Goal: Task Accomplishment & Management: Use online tool/utility

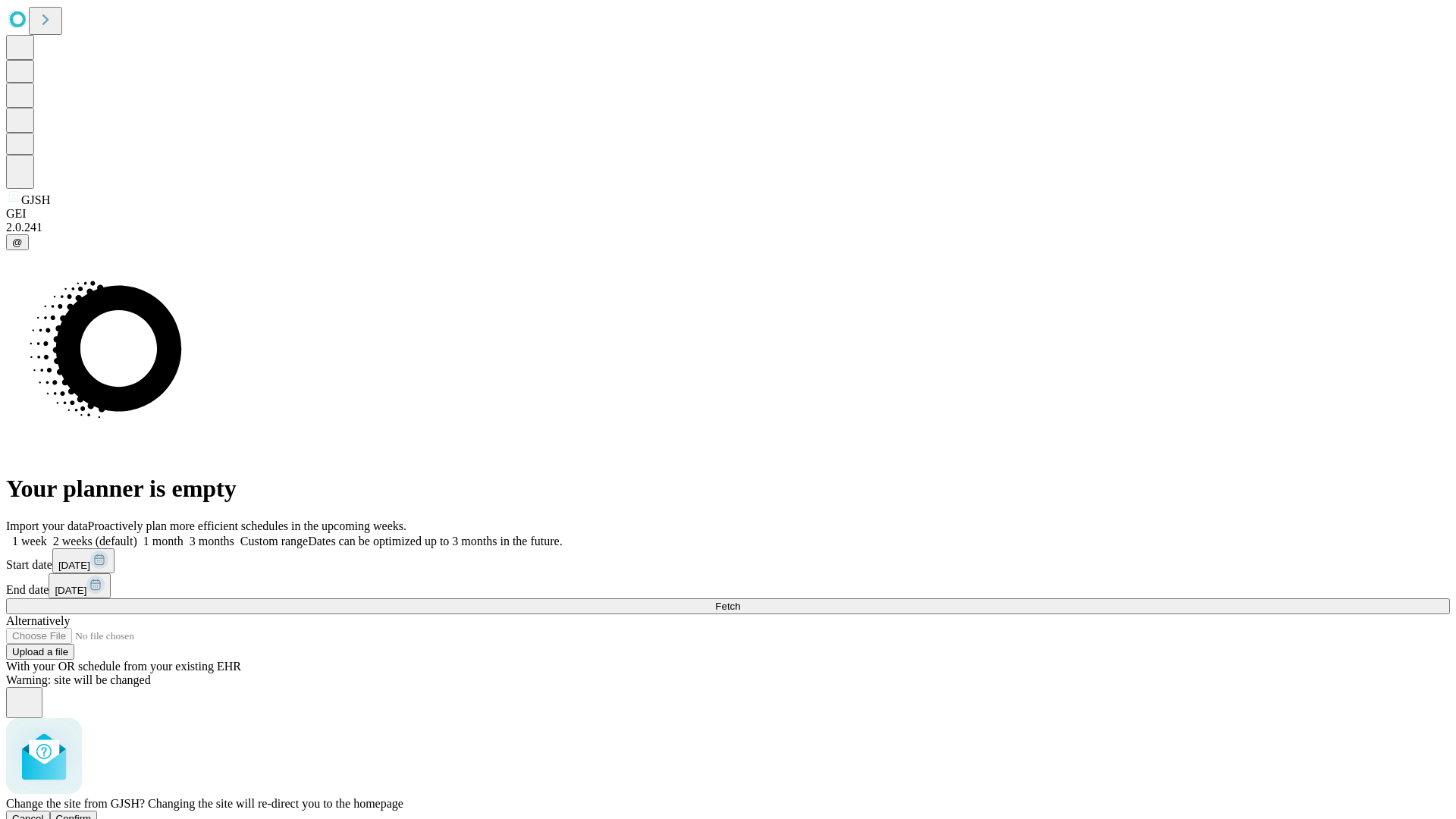
click at [91, 813] on span "Confirm" at bounding box center [74, 819] width 36 height 12
click at [137, 535] on label "2 weeks (default)" at bounding box center [92, 542] width 91 height 13
click at [740, 601] on span "Fetch" at bounding box center [728, 606] width 25 height 12
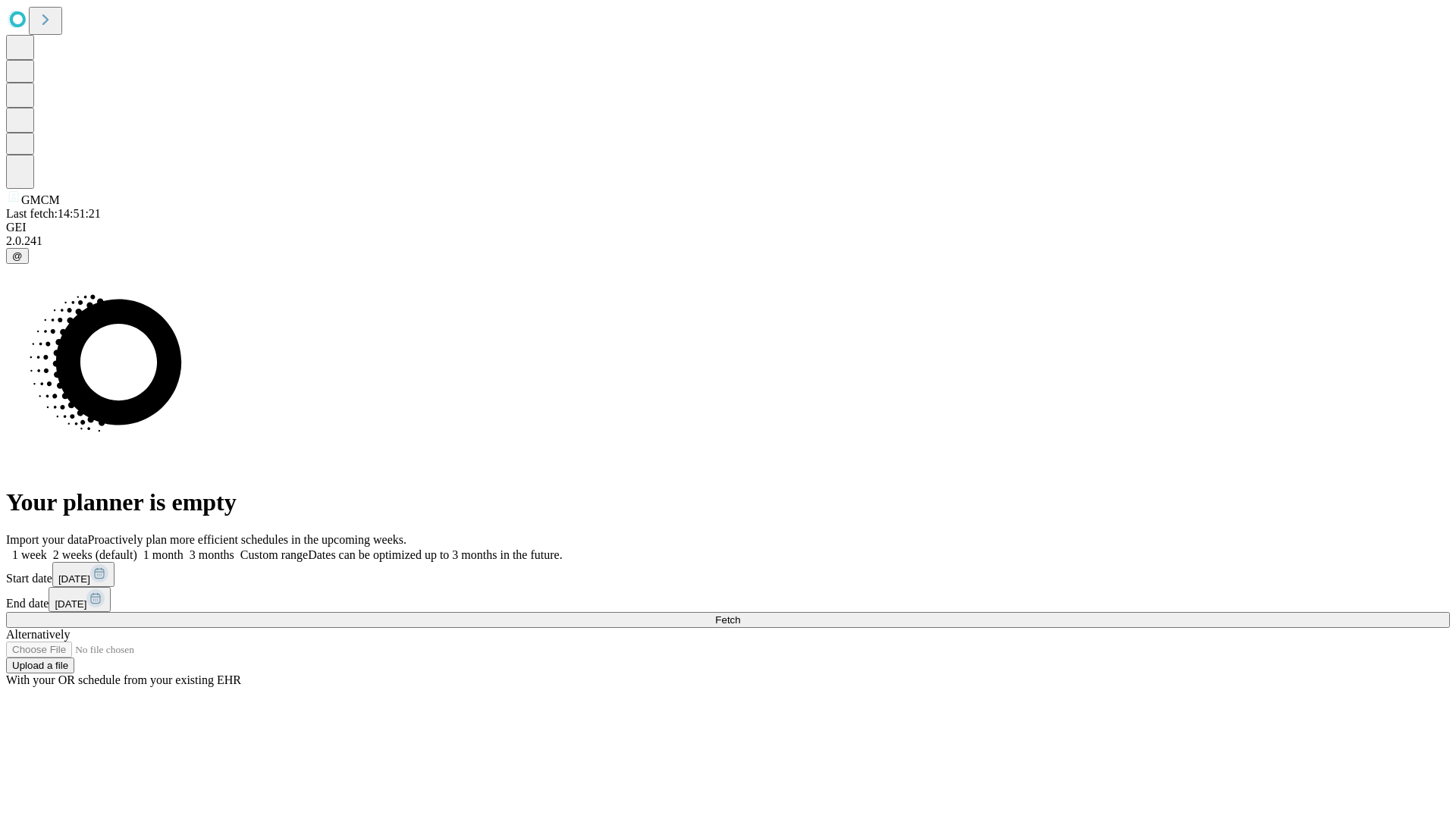
click at [137, 548] on label "2 weeks (default)" at bounding box center [92, 555] width 91 height 13
click at [740, 614] on span "Fetch" at bounding box center [728, 620] width 25 height 12
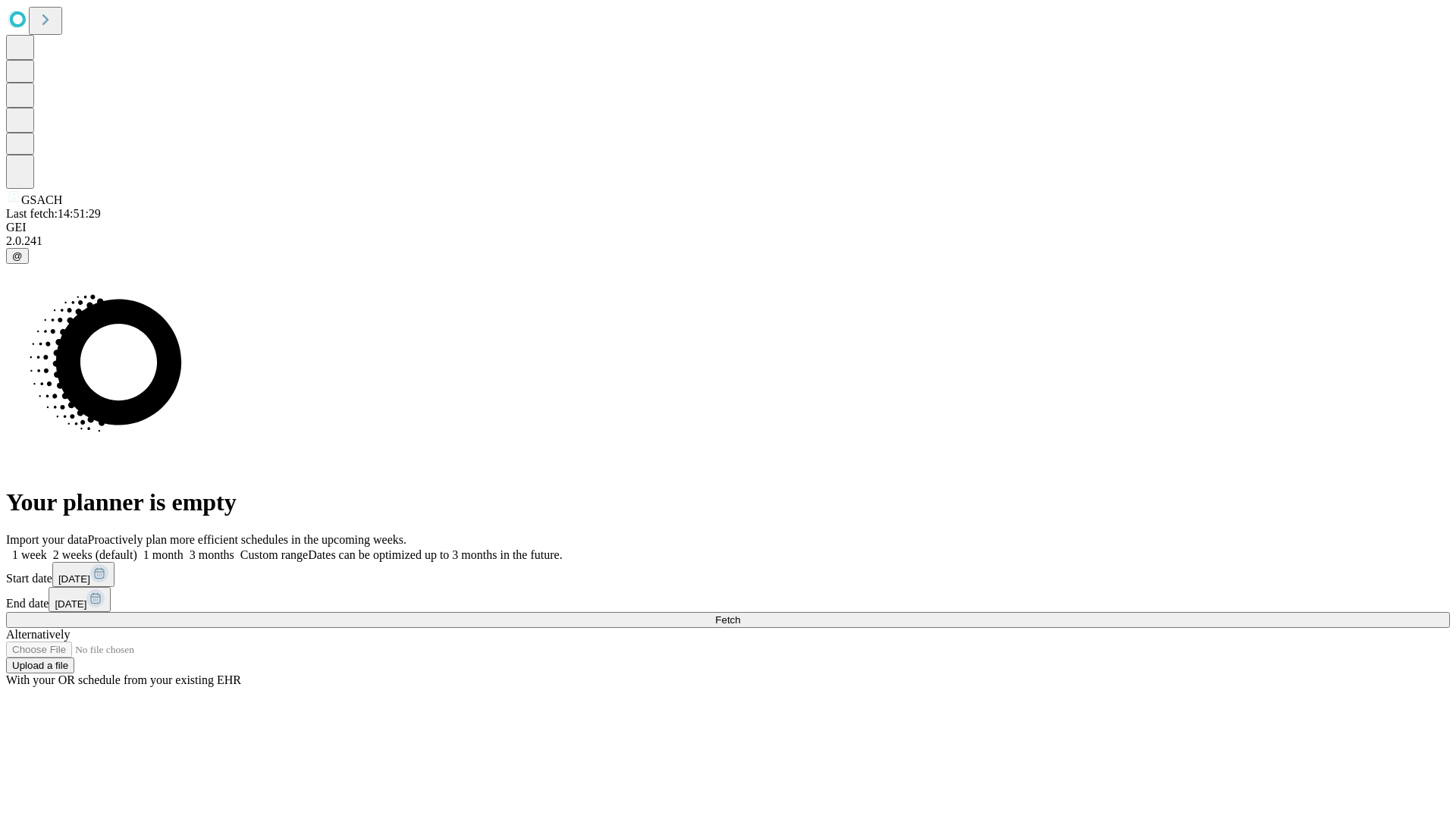
click at [137, 548] on label "2 weeks (default)" at bounding box center [92, 555] width 91 height 13
click at [740, 614] on span "Fetch" at bounding box center [728, 620] width 25 height 12
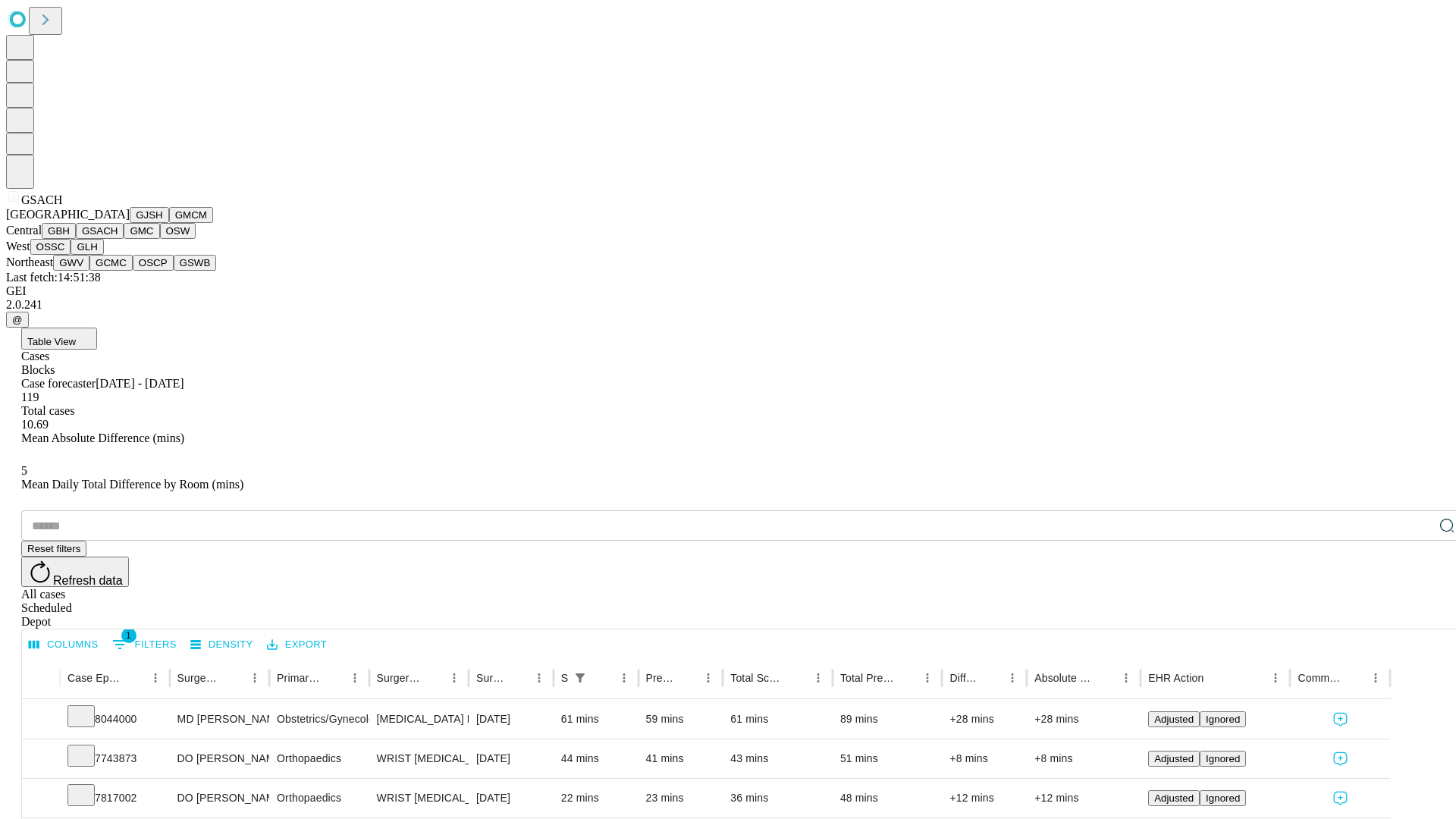
click at [124, 239] on button "GMC" at bounding box center [141, 230] width 36 height 16
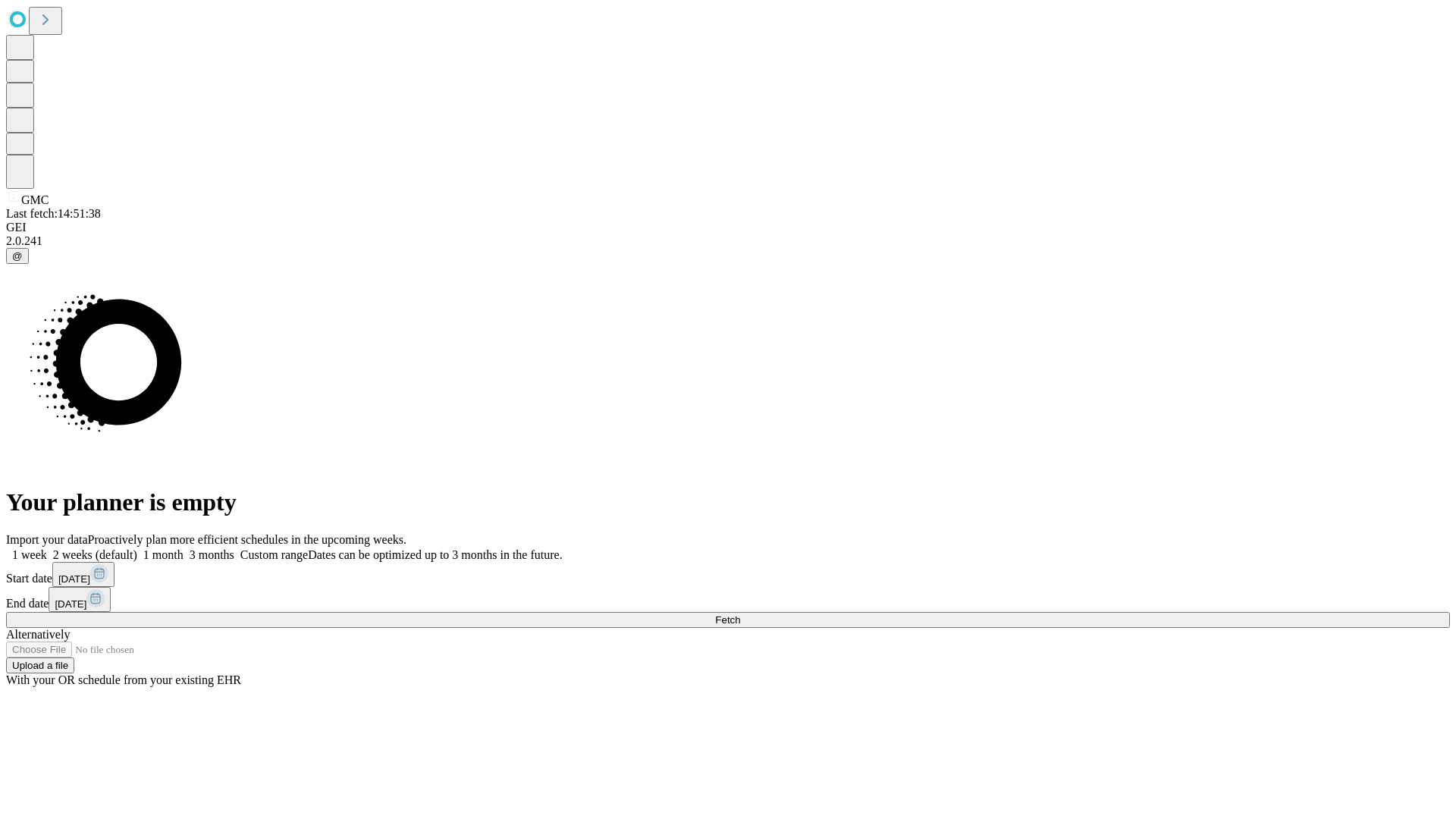
click at [137, 548] on label "2 weeks (default)" at bounding box center [92, 555] width 91 height 13
click at [740, 614] on span "Fetch" at bounding box center [728, 620] width 25 height 12
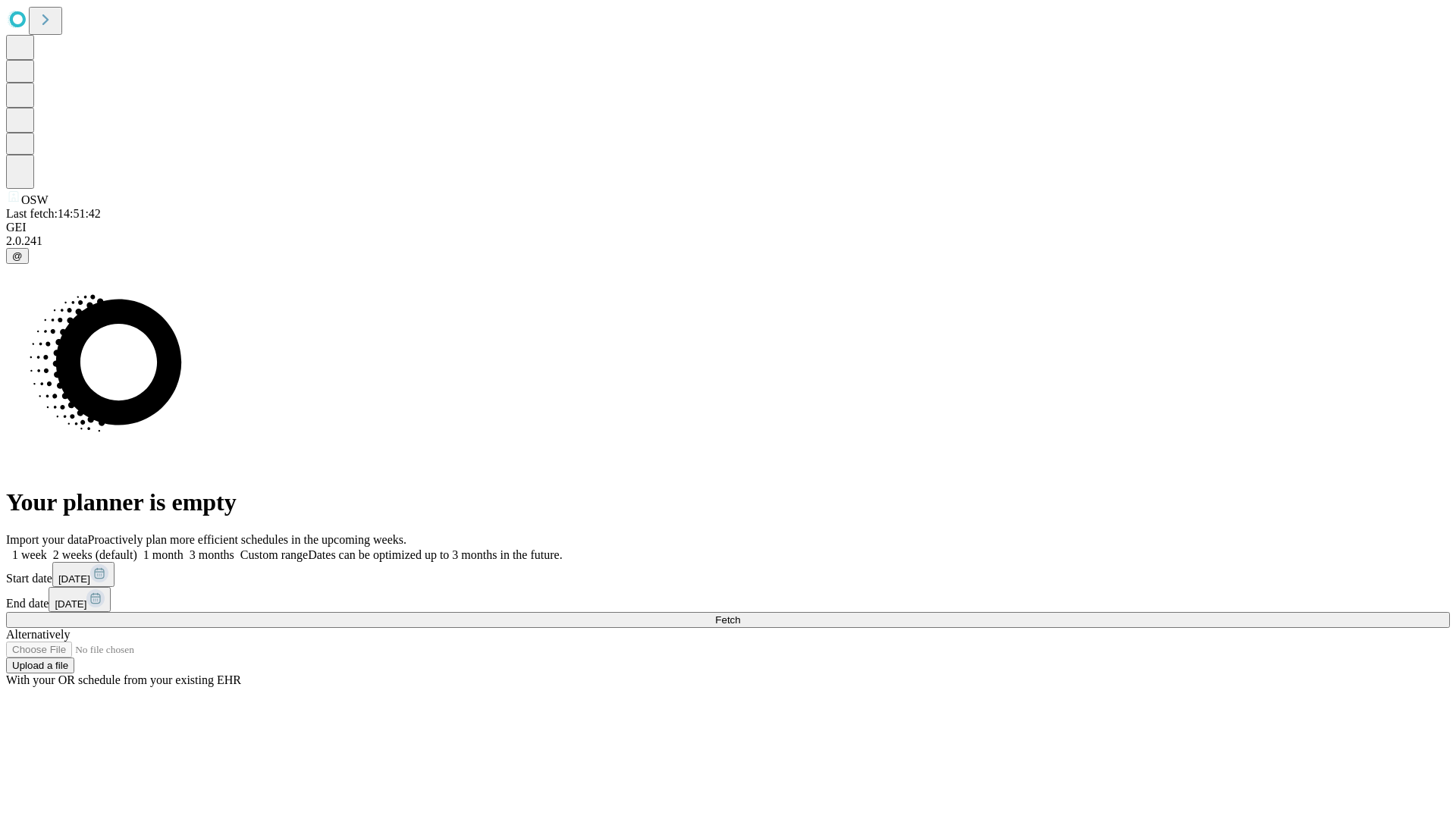
click at [137, 548] on label "2 weeks (default)" at bounding box center [92, 555] width 91 height 13
click at [740, 614] on span "Fetch" at bounding box center [728, 620] width 25 height 12
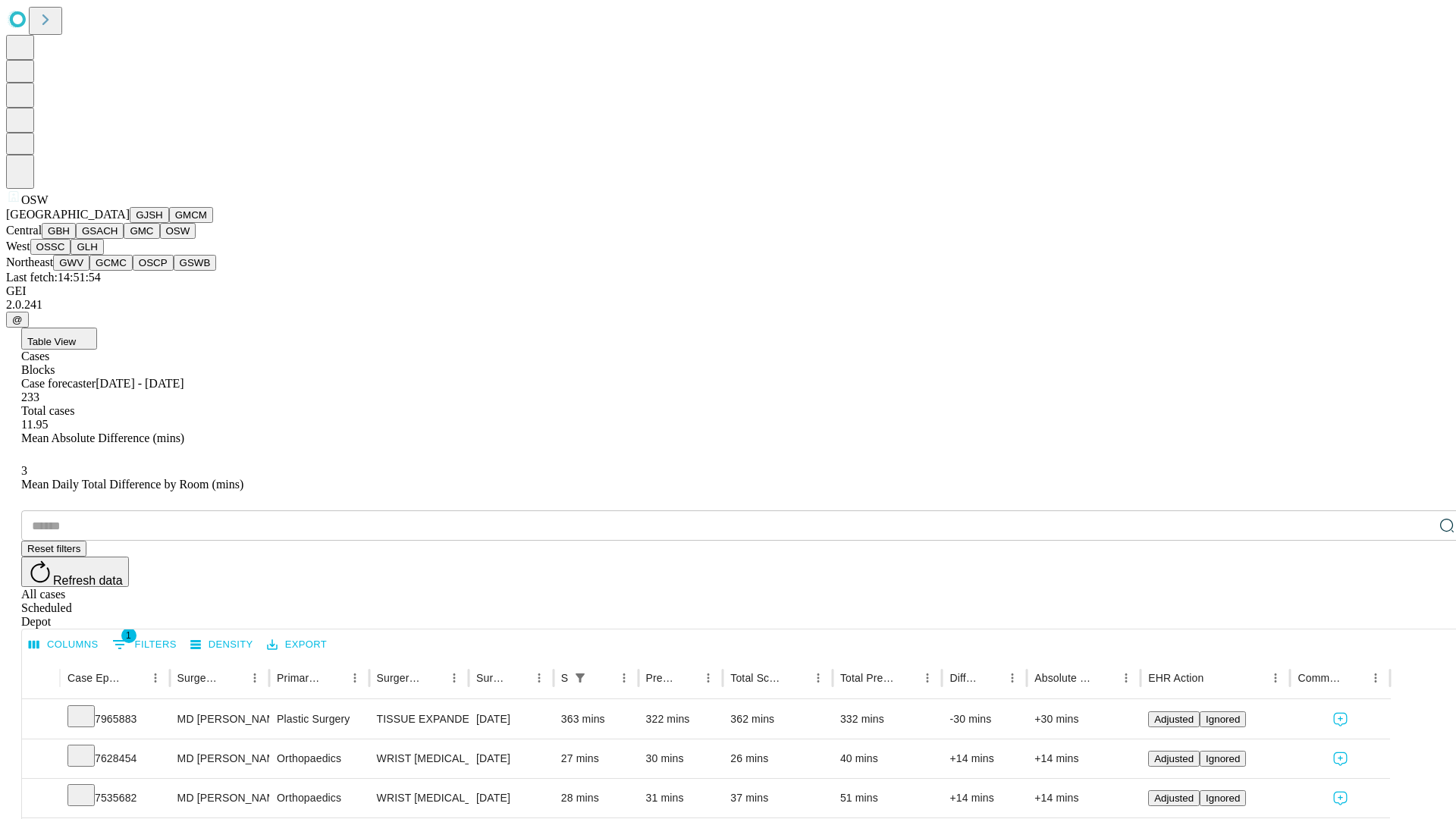
click at [71, 255] on button "OSSC" at bounding box center [51, 247] width 41 height 16
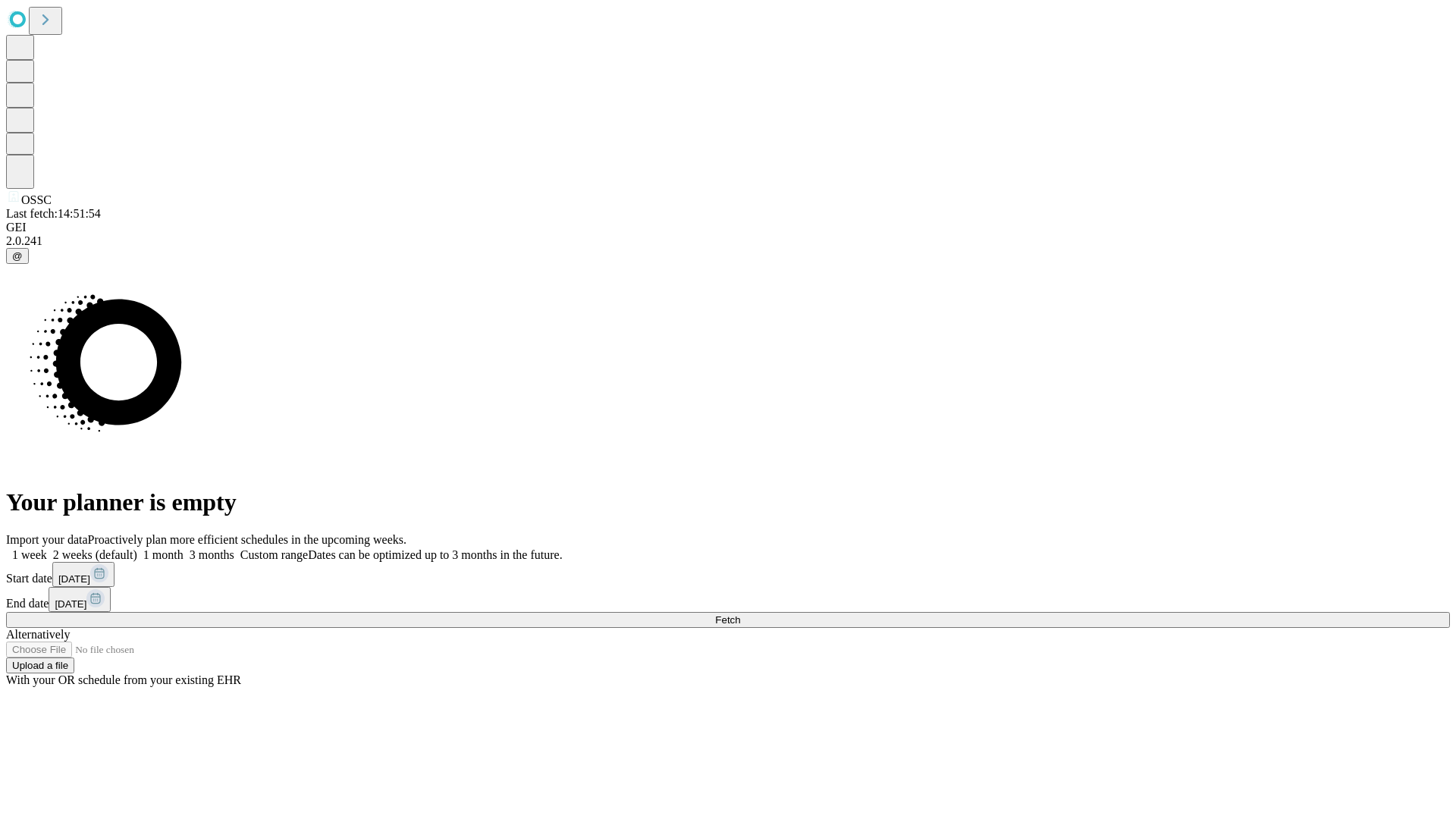
click at [137, 548] on label "2 weeks (default)" at bounding box center [92, 555] width 91 height 13
click at [740, 614] on span "Fetch" at bounding box center [728, 620] width 25 height 12
click at [137, 548] on label "2 weeks (default)" at bounding box center [92, 555] width 91 height 13
click at [740, 614] on span "Fetch" at bounding box center [728, 620] width 25 height 12
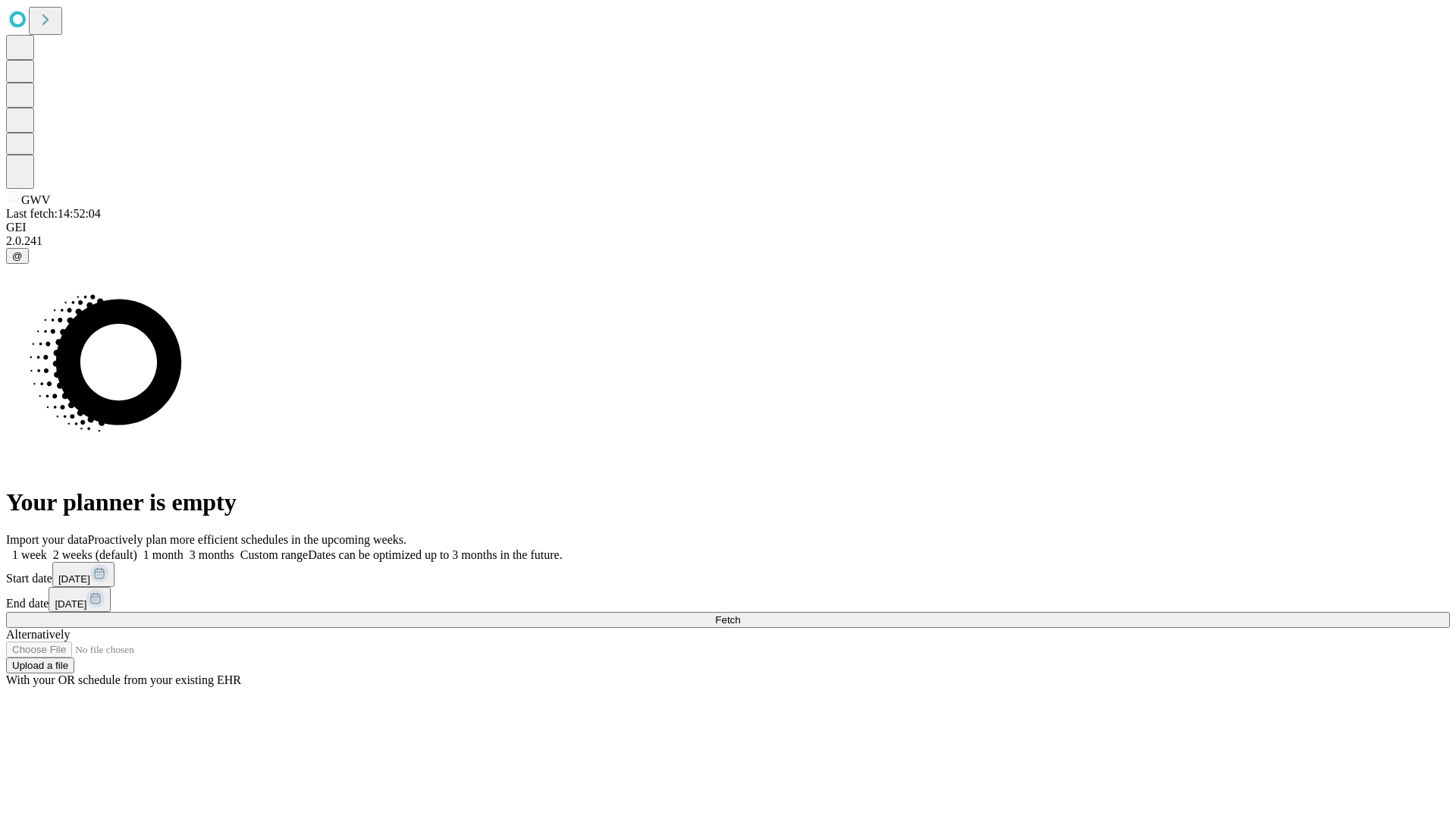
click at [137, 548] on label "2 weeks (default)" at bounding box center [92, 555] width 91 height 13
click at [740, 614] on span "Fetch" at bounding box center [728, 620] width 25 height 12
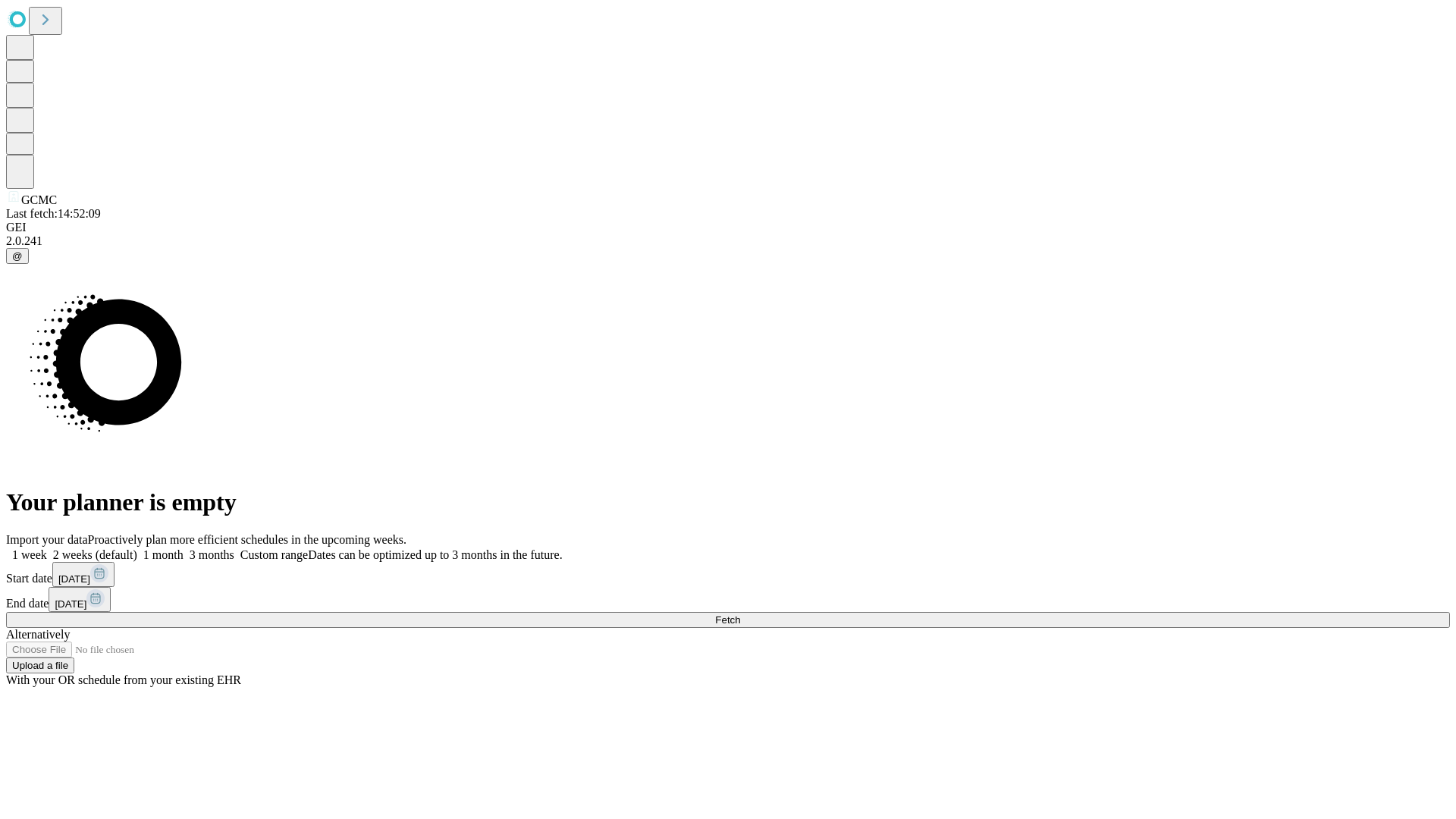
click at [137, 548] on label "2 weeks (default)" at bounding box center [92, 555] width 91 height 13
click at [740, 614] on span "Fetch" at bounding box center [728, 620] width 25 height 12
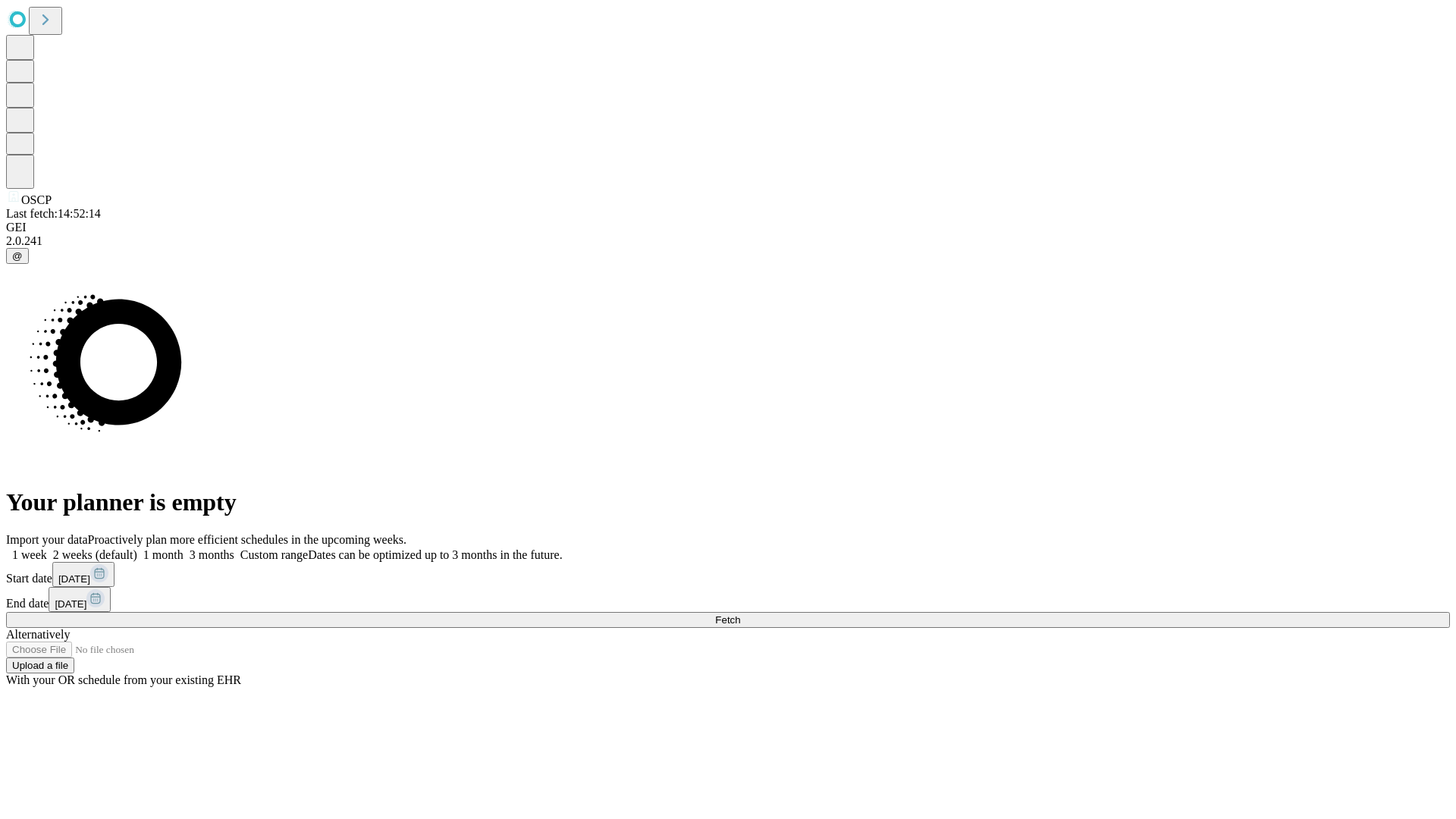
click at [137, 548] on label "2 weeks (default)" at bounding box center [92, 555] width 91 height 13
click at [740, 614] on span "Fetch" at bounding box center [728, 620] width 25 height 12
